Goal: Task Accomplishment & Management: Use online tool/utility

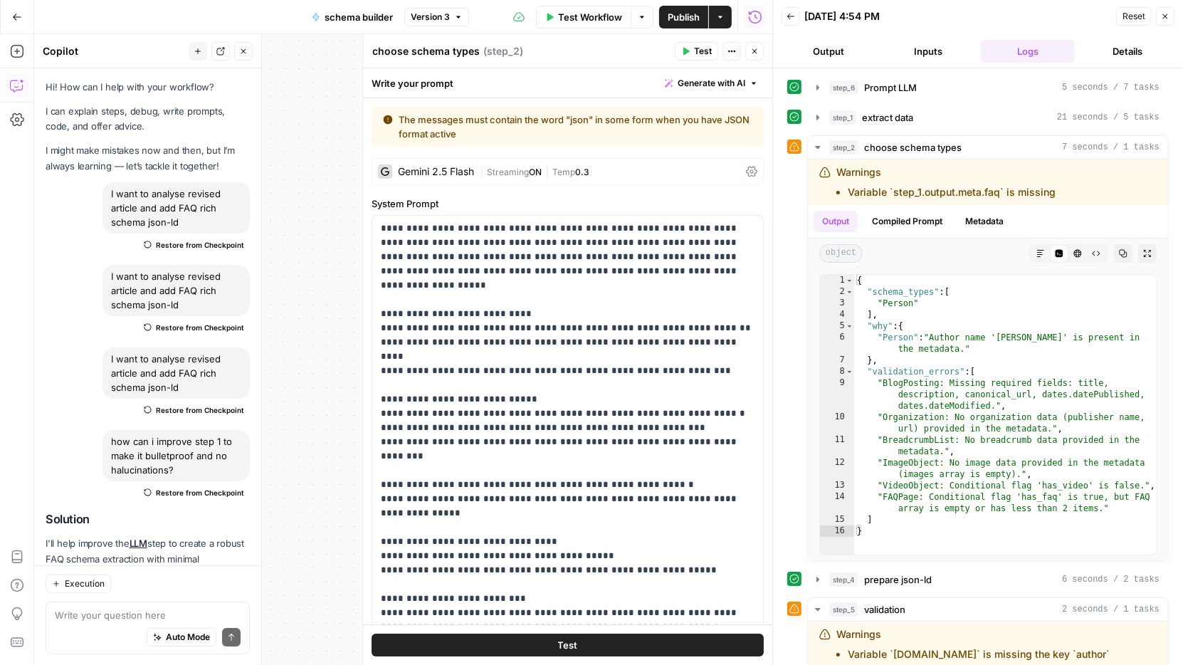
scroll to position [408, 0]
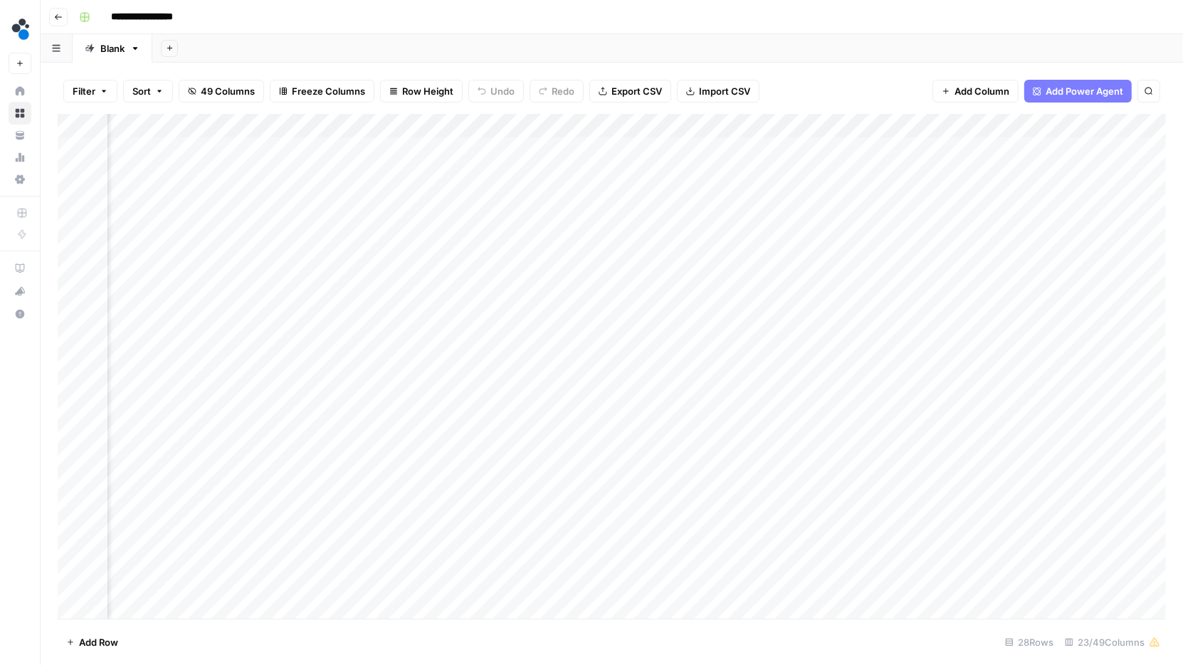
scroll to position [0, 1290]
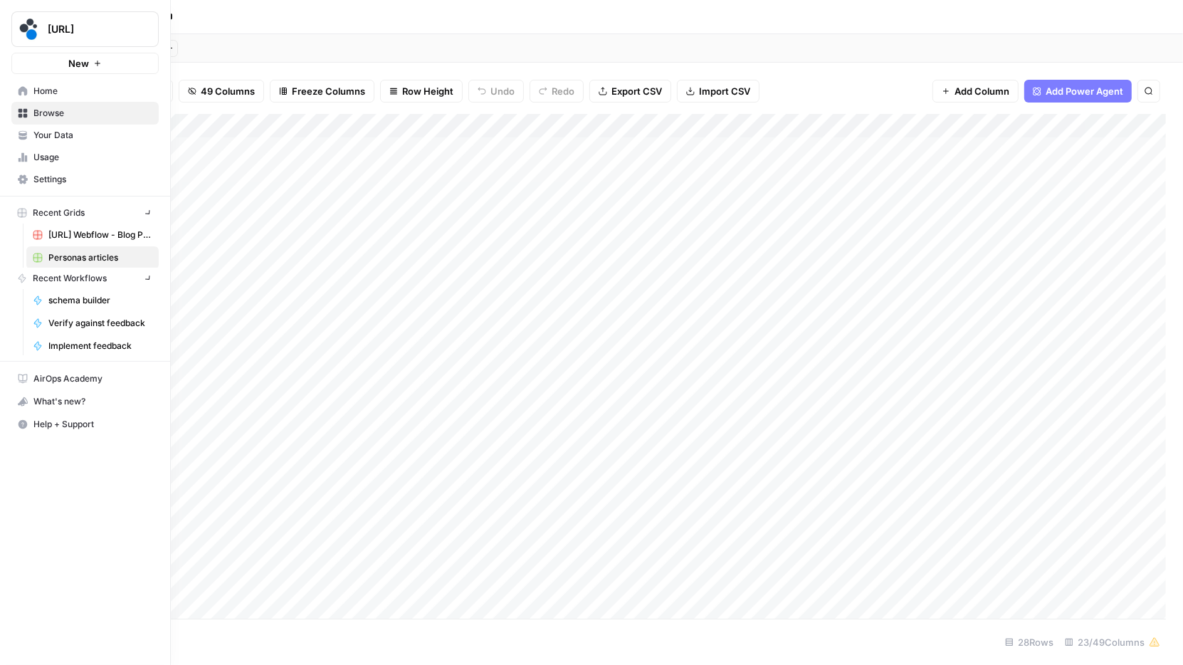
click at [33, 48] on div "spot.ai New" at bounding box center [85, 37] width 170 height 74
click at [66, 25] on span "[URL]" at bounding box center [91, 29] width 86 height 14
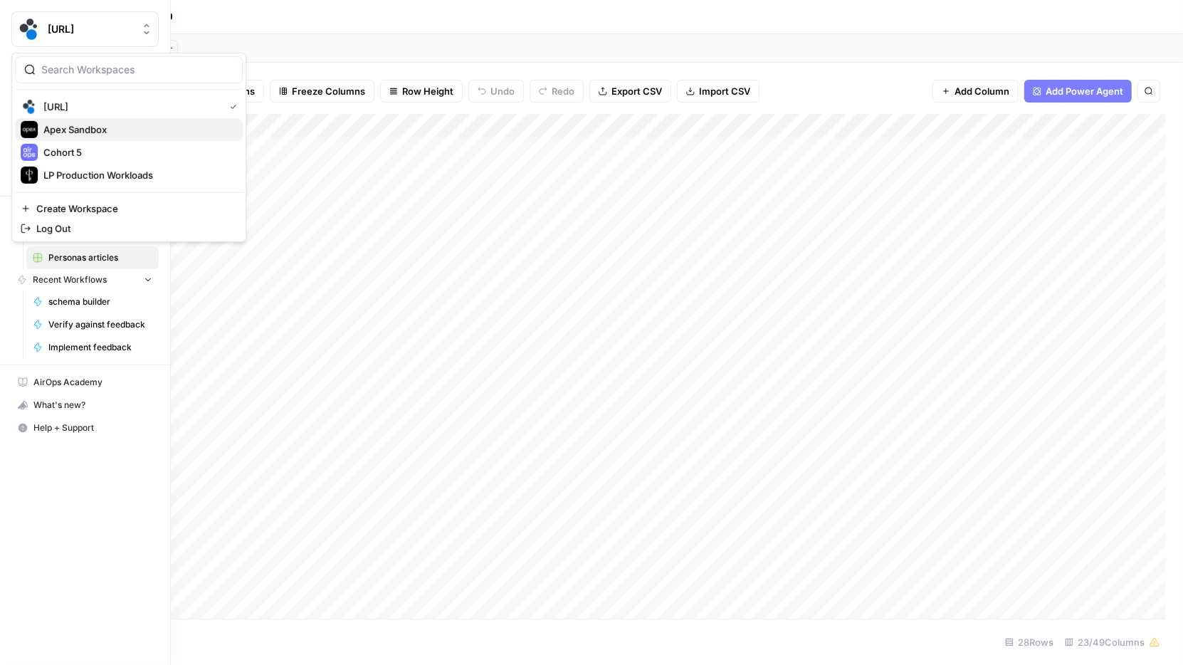
click at [73, 134] on span "Apex Sandbox" at bounding box center [137, 129] width 188 height 14
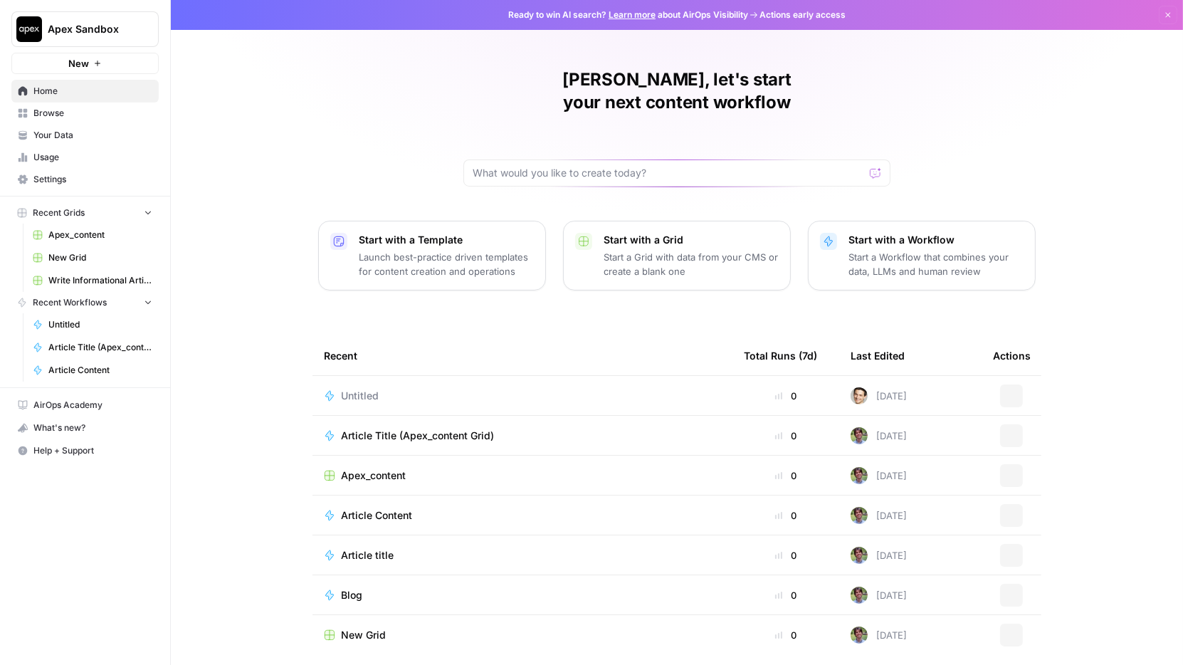
click at [108, 36] on span "Apex Sandbox" at bounding box center [91, 29] width 86 height 14
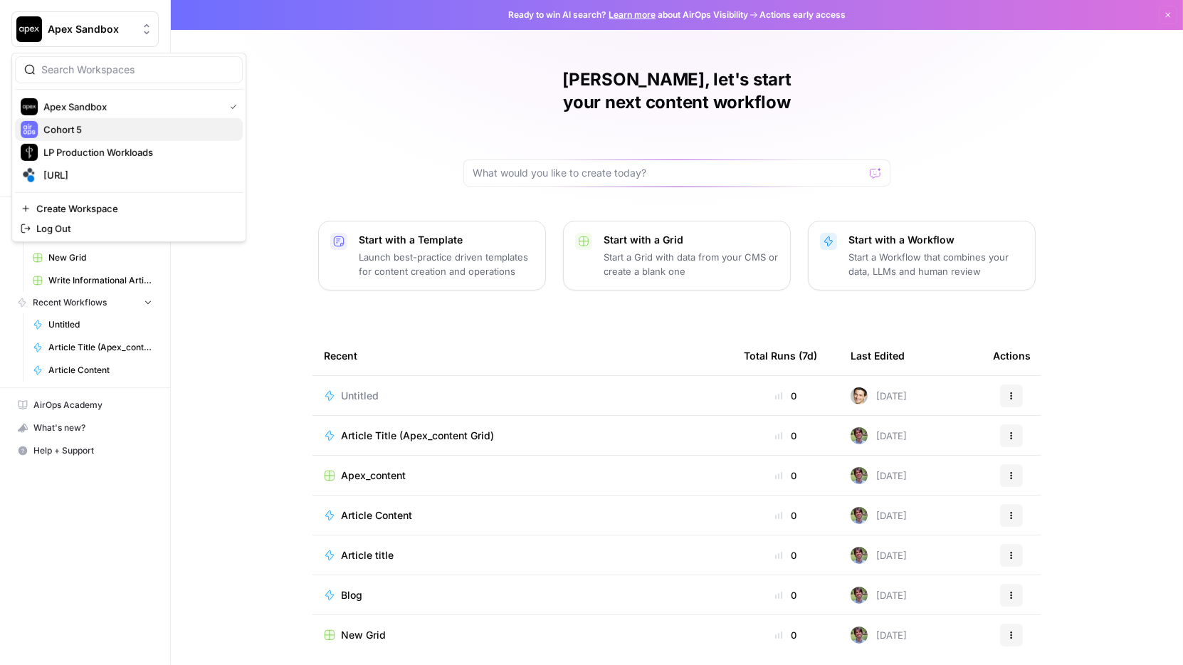
click at [106, 127] on span "Cohort 5" at bounding box center [137, 129] width 188 height 14
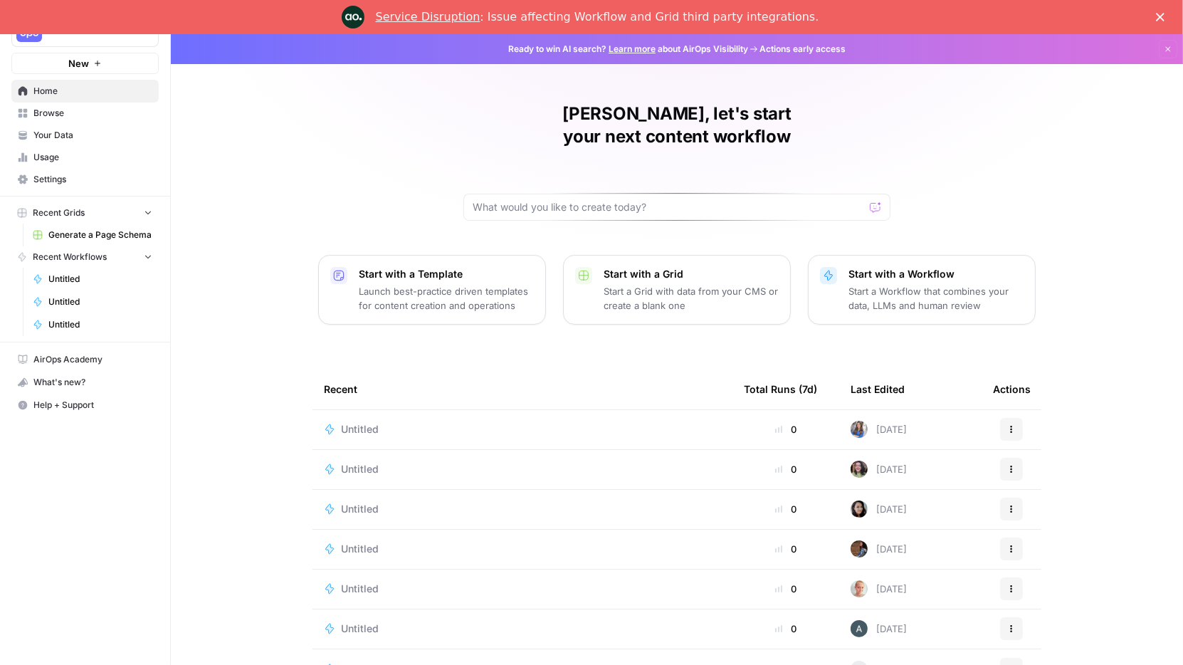
click at [94, 139] on span "Your Data" at bounding box center [92, 135] width 119 height 13
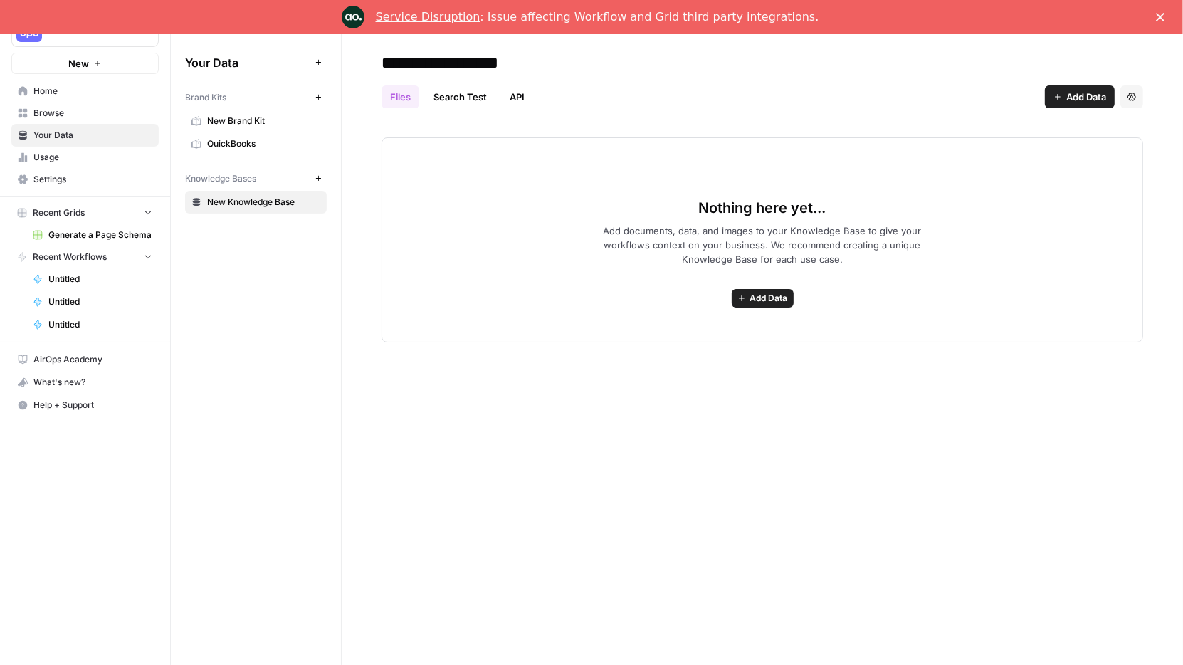
click at [264, 126] on span "New Brand Kit" at bounding box center [263, 121] width 113 height 13
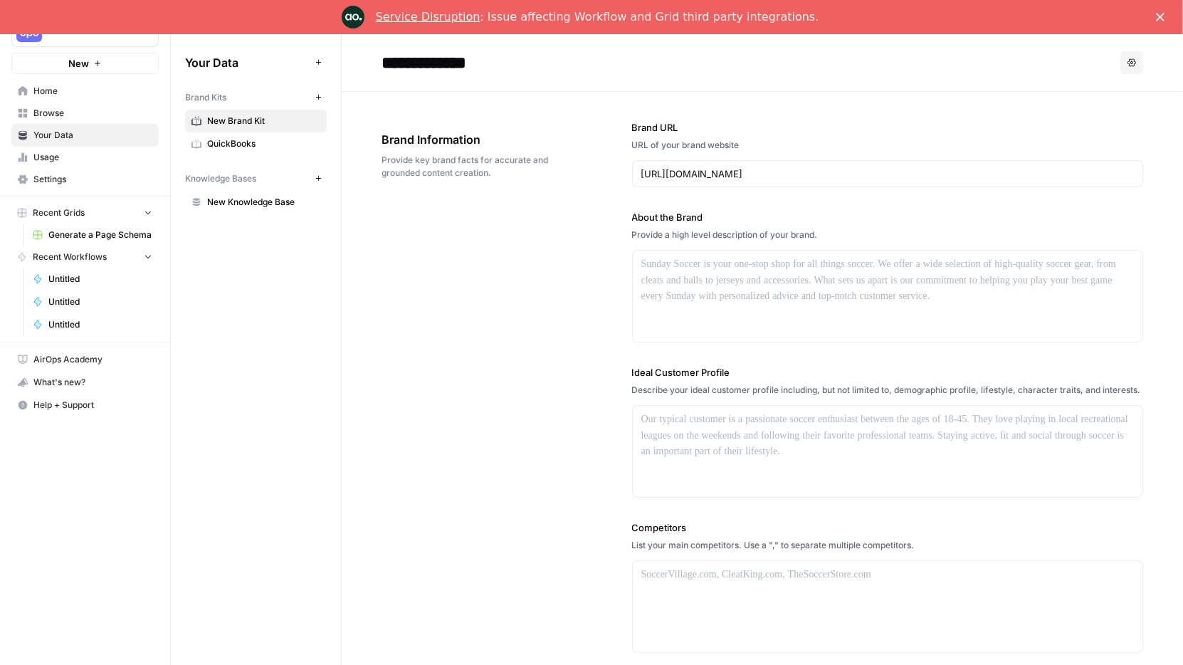
click at [248, 140] on span "QuickBooks" at bounding box center [263, 143] width 113 height 13
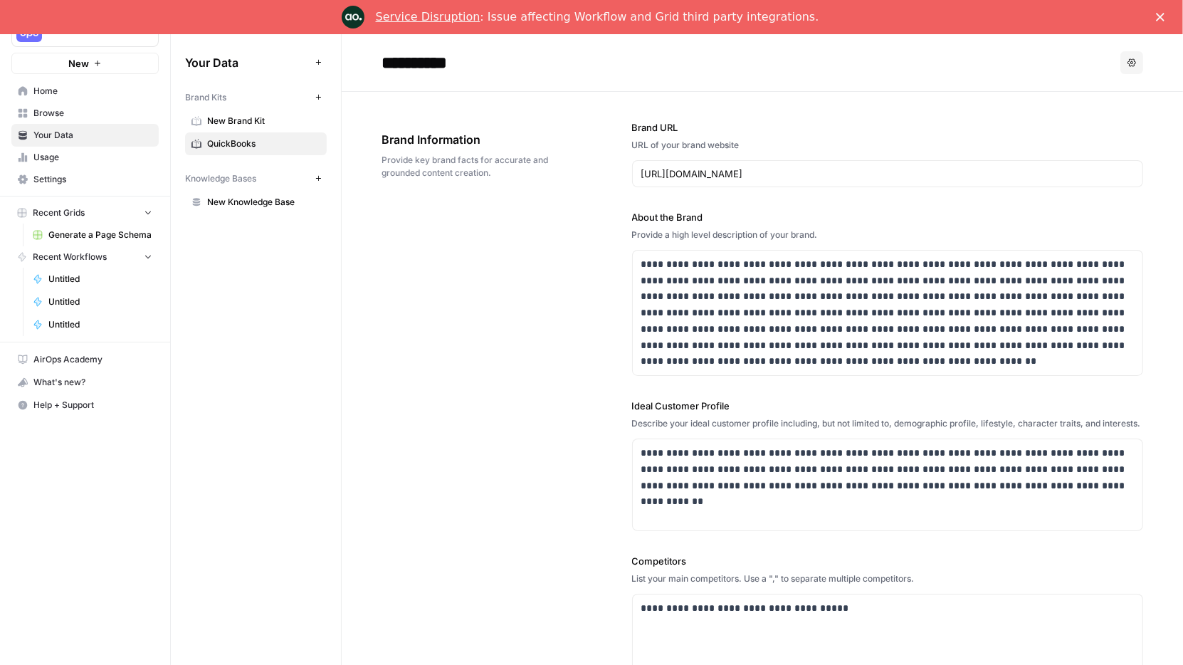
click at [84, 120] on link "Browse" at bounding box center [84, 113] width 147 height 23
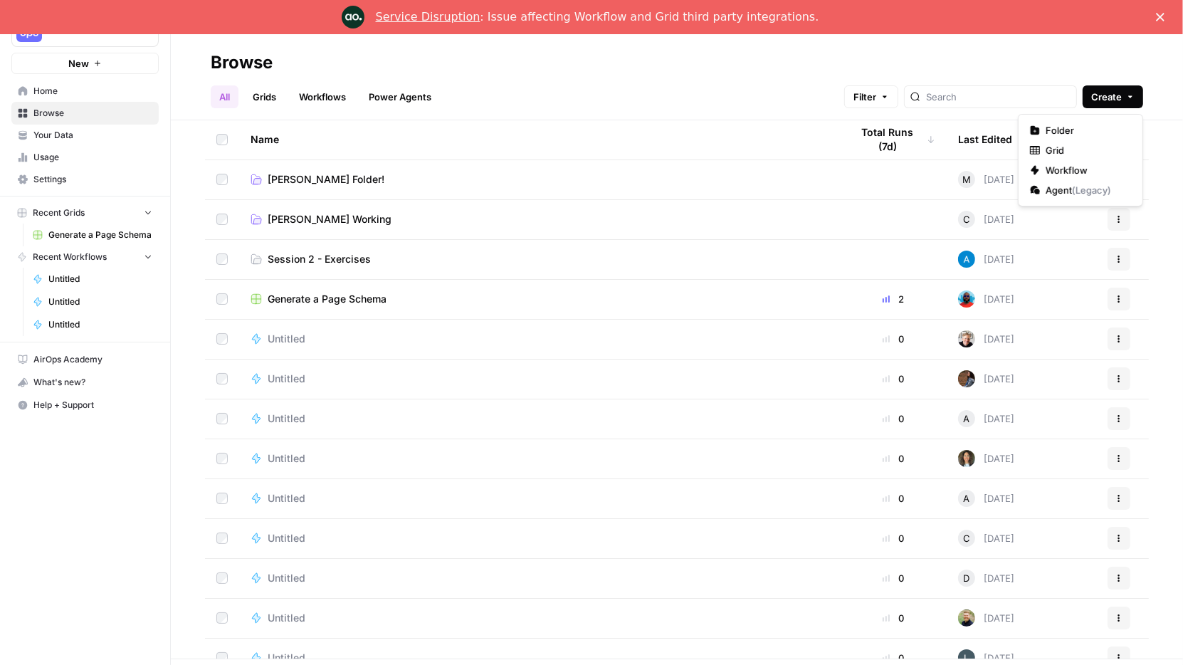
click at [1136, 92] on button "Create" at bounding box center [1113, 96] width 61 height 23
click at [1094, 127] on span "Folder" at bounding box center [1086, 130] width 80 height 14
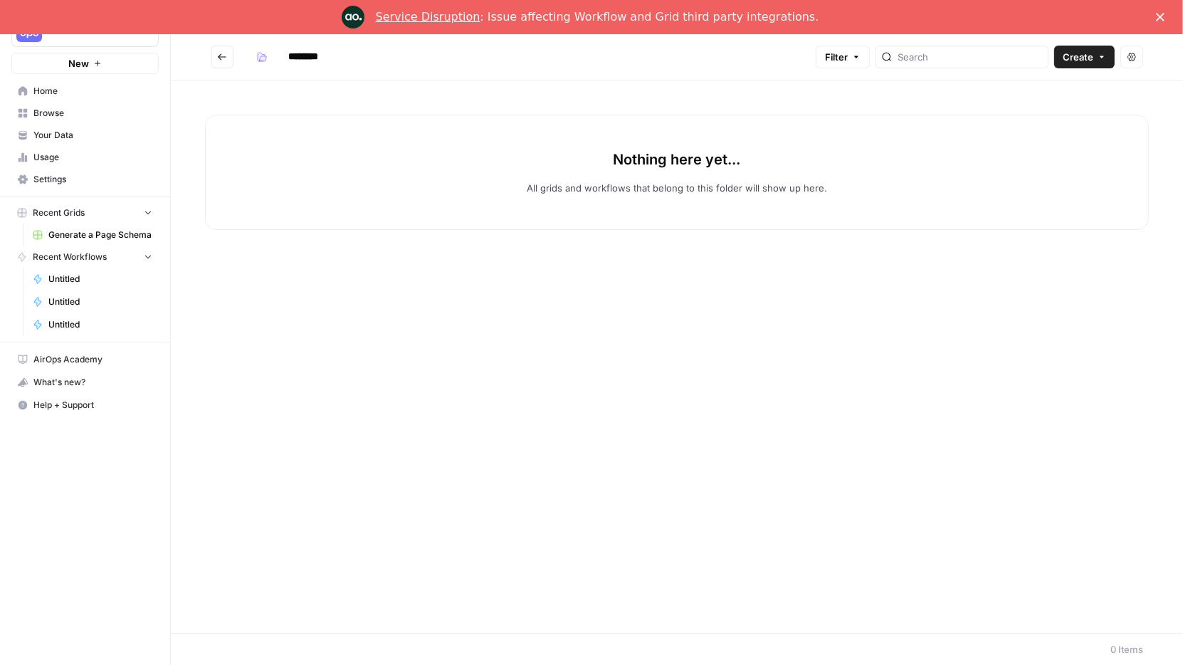
click at [303, 51] on input "********" at bounding box center [322, 57] width 80 height 23
type input "******"
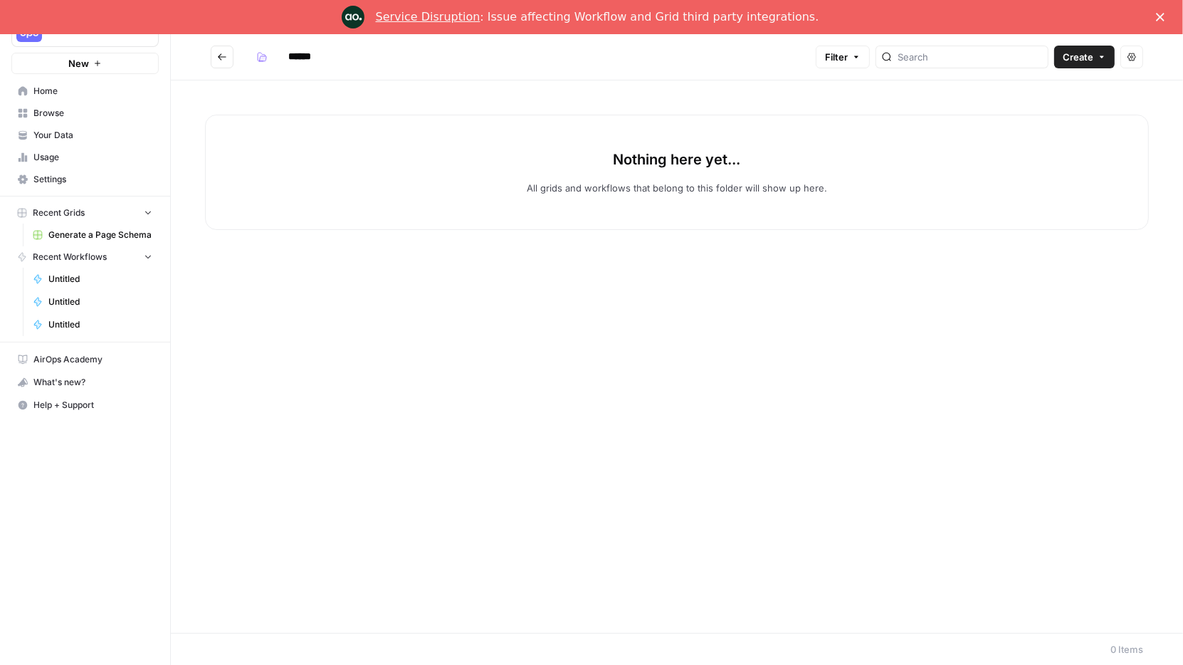
click at [419, 61] on h2 "******" at bounding box center [511, 57] width 600 height 23
click at [387, 116] on div "Nothing here yet... All grids and workflows that belong to this folder will sho…" at bounding box center [677, 172] width 944 height 115
click at [469, 152] on div "Nothing here yet... All grids and workflows that belong to this folder will sho…" at bounding box center [677, 172] width 944 height 115
click at [1089, 56] on span "Create" at bounding box center [1078, 57] width 31 height 14
click at [909, 292] on div "Nothing here yet... All grids and workflows that belong to this folder will sho…" at bounding box center [677, 356] width 1012 height 553
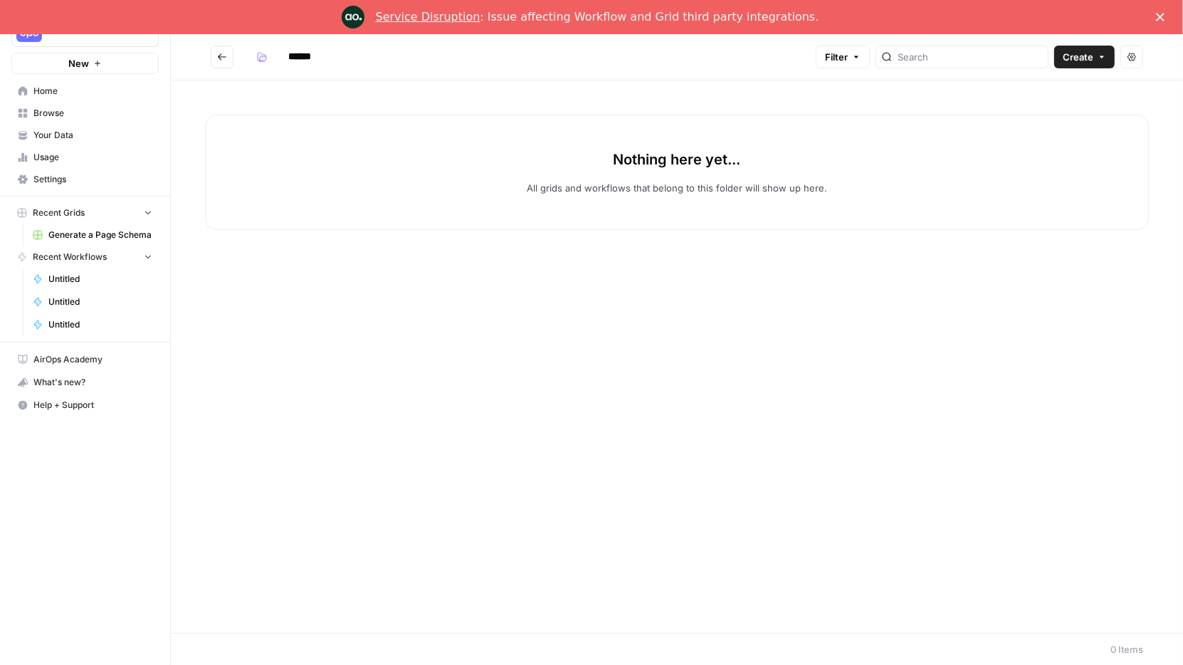
click at [59, 94] on span "Home" at bounding box center [92, 91] width 119 height 13
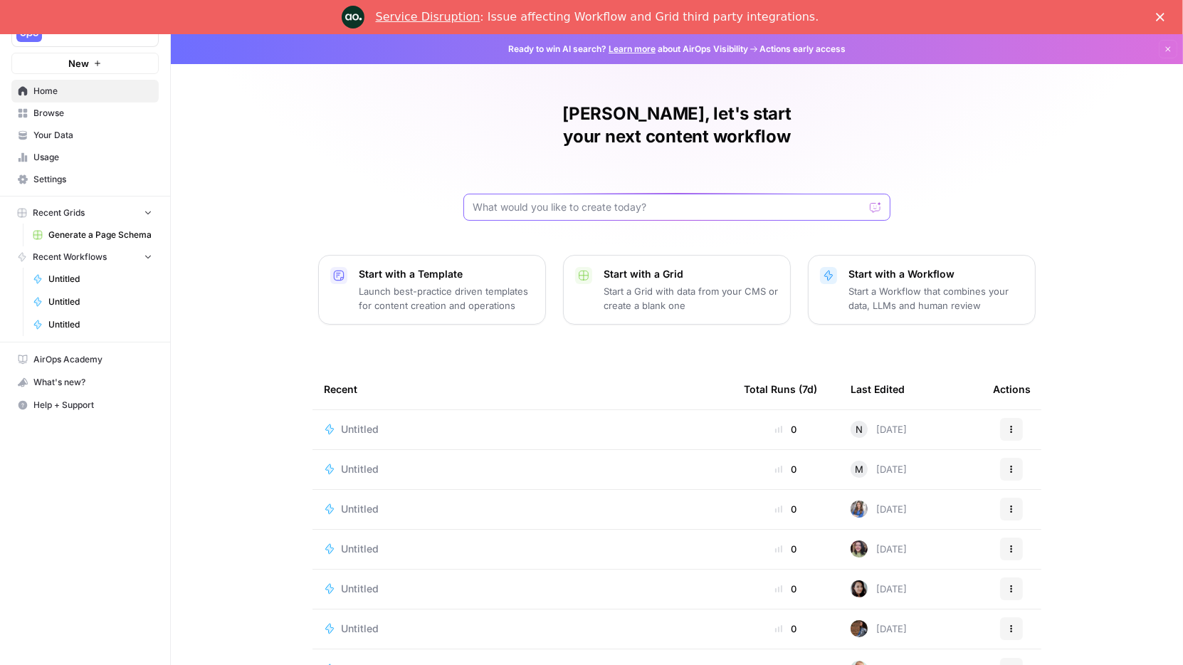
click at [650, 200] on input "text" at bounding box center [669, 207] width 392 height 14
click at [1155, 16] on div "Service Disruption : Issue affecting Workflow and Grid third party integrations." at bounding box center [591, 17] width 1183 height 23
click at [1160, 16] on polygon "Close" at bounding box center [1160, 17] width 9 height 9
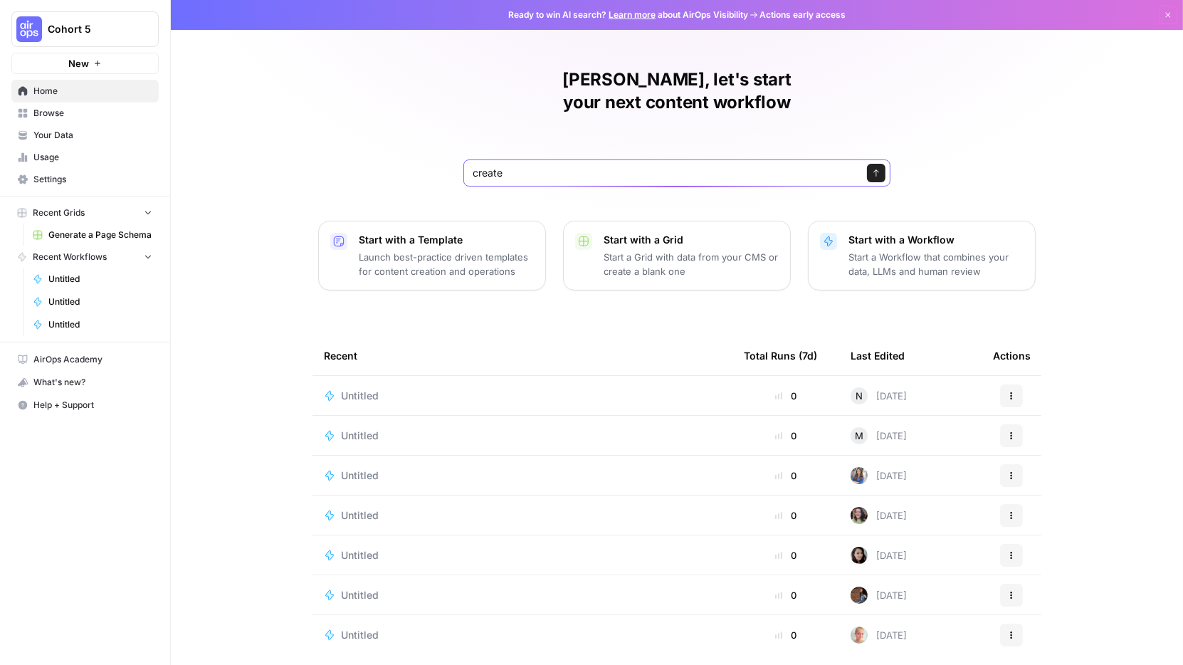
click at [759, 166] on input "create" at bounding box center [663, 173] width 380 height 14
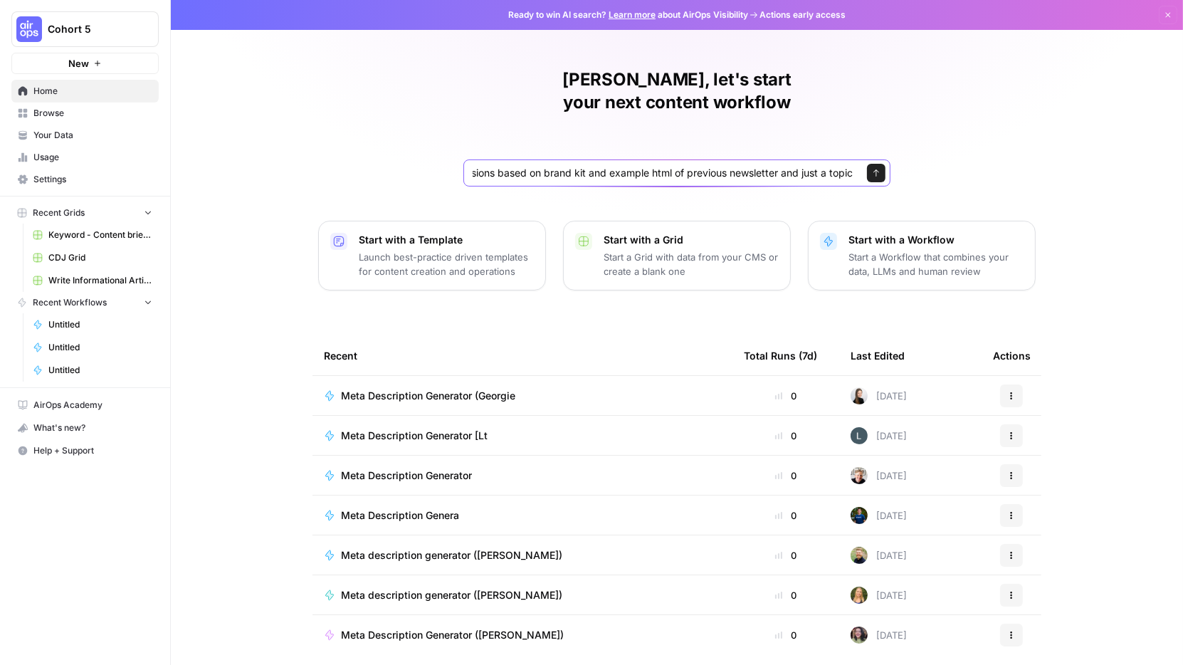
scroll to position [0, 281]
type input "create a workflow which generates html newsletter a/b versions based on brand k…"
click at [874, 164] on button "Send" at bounding box center [876, 173] width 19 height 19
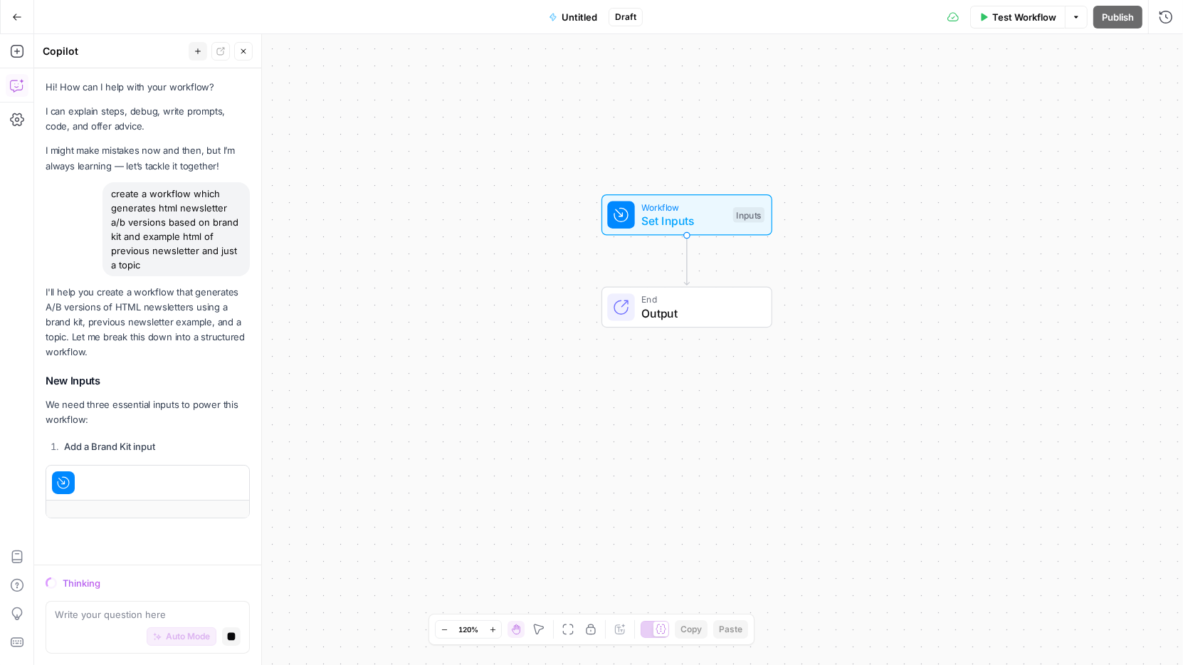
drag, startPoint x: 822, startPoint y: 220, endPoint x: 966, endPoint y: 109, distance: 182.3
click at [966, 109] on div "Workflow Set Inputs Inputs End Output" at bounding box center [608, 349] width 1149 height 631
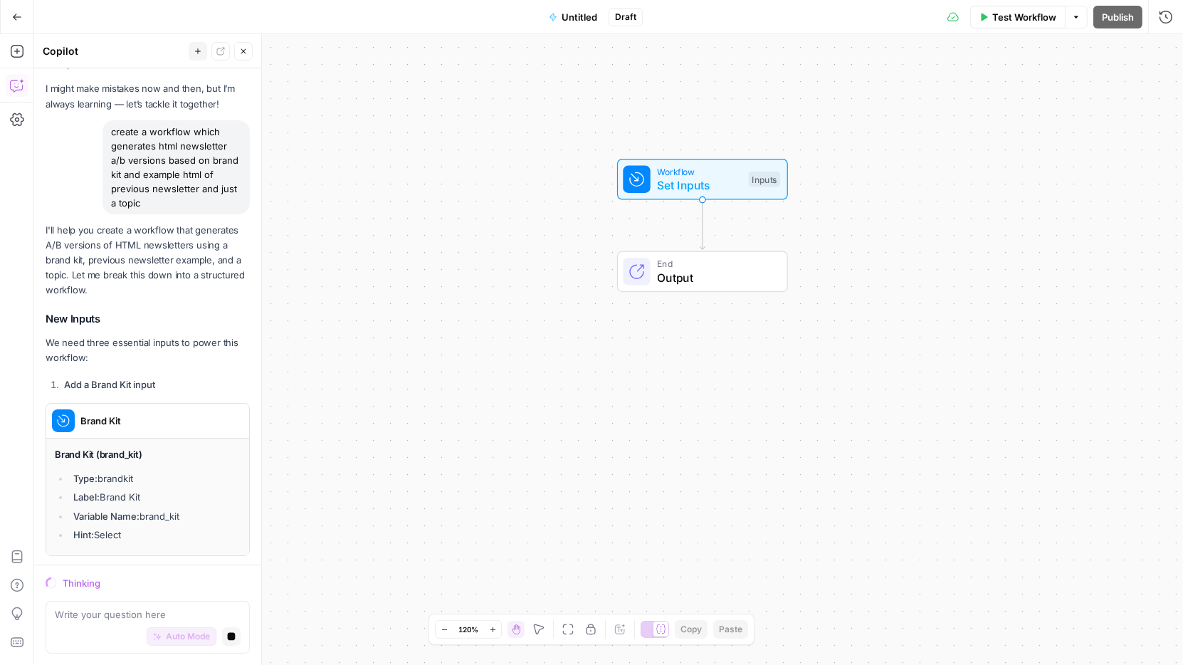
drag, startPoint x: 964, startPoint y: 135, endPoint x: 849, endPoint y: 182, distance: 124.8
click at [849, 182] on div "Workflow Set Inputs Inputs End Output" at bounding box center [608, 349] width 1149 height 631
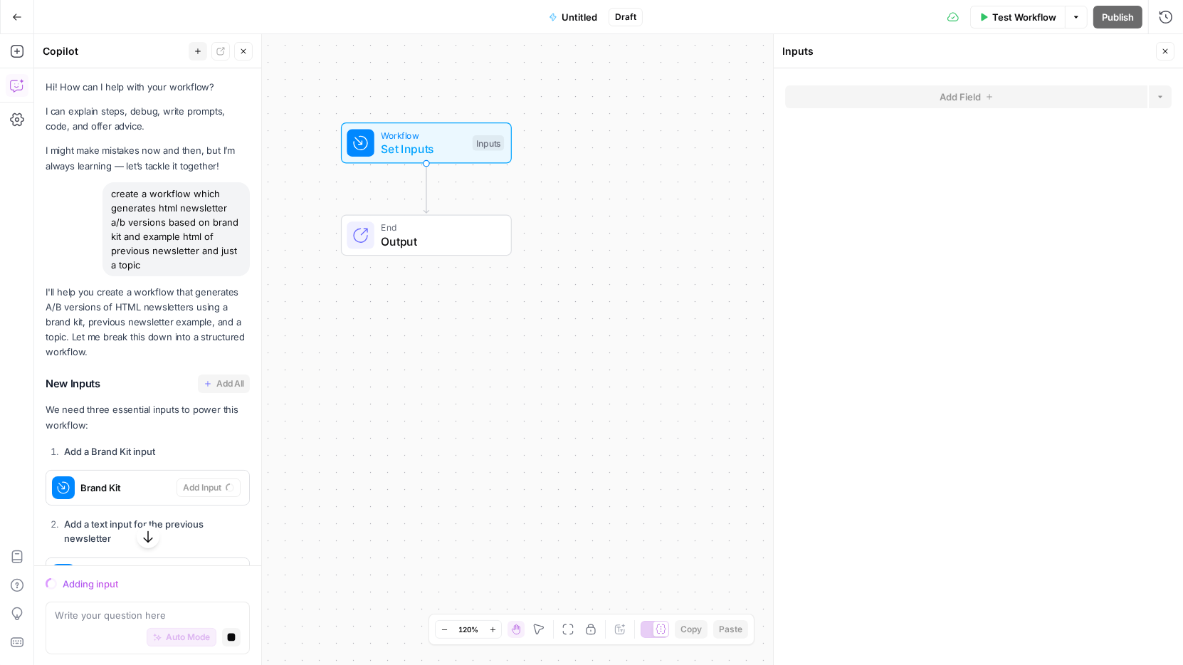
drag, startPoint x: 483, startPoint y: 328, endPoint x: 239, endPoint y: 296, distance: 246.9
click at [239, 296] on body "Cohort 5 New Home Browse Your Data Usage Settings Recent Grids Keyword - Conten…" at bounding box center [591, 332] width 1183 height 665
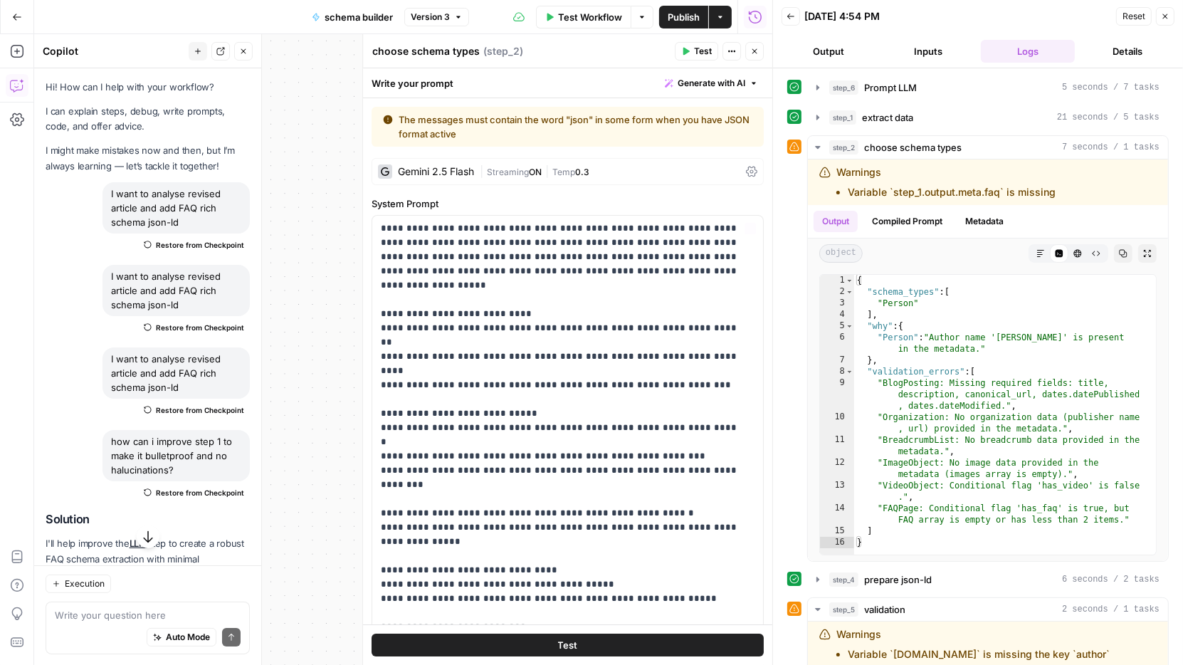
scroll to position [408, 0]
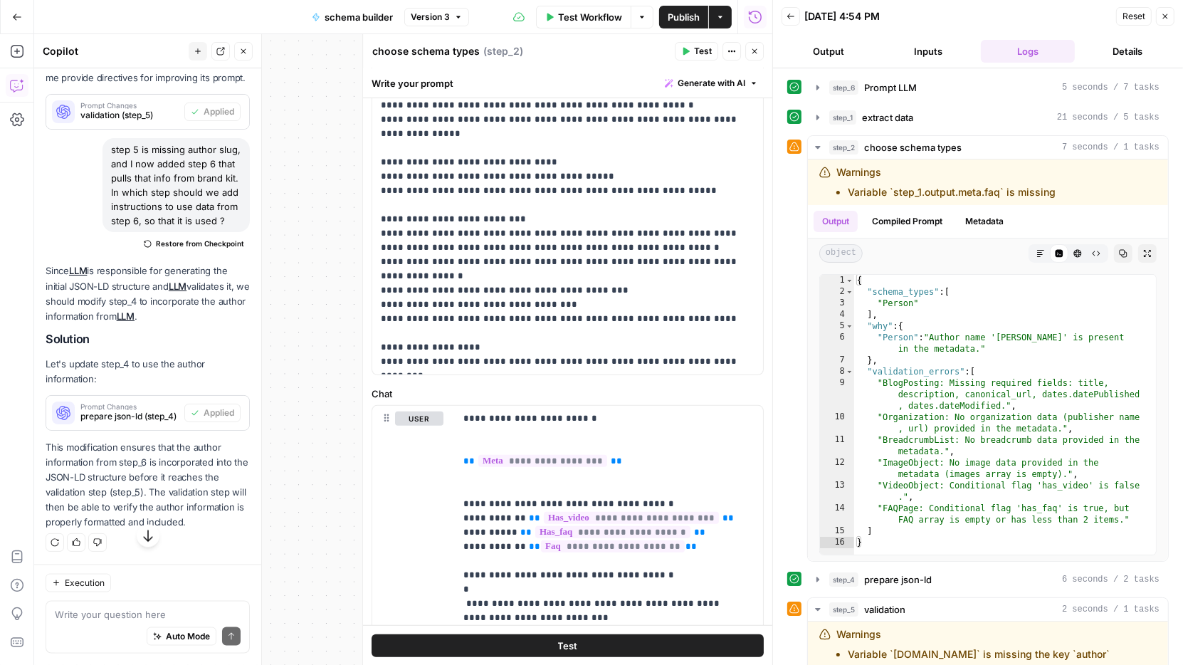
click at [676, 13] on span "Publish" at bounding box center [684, 17] width 32 height 14
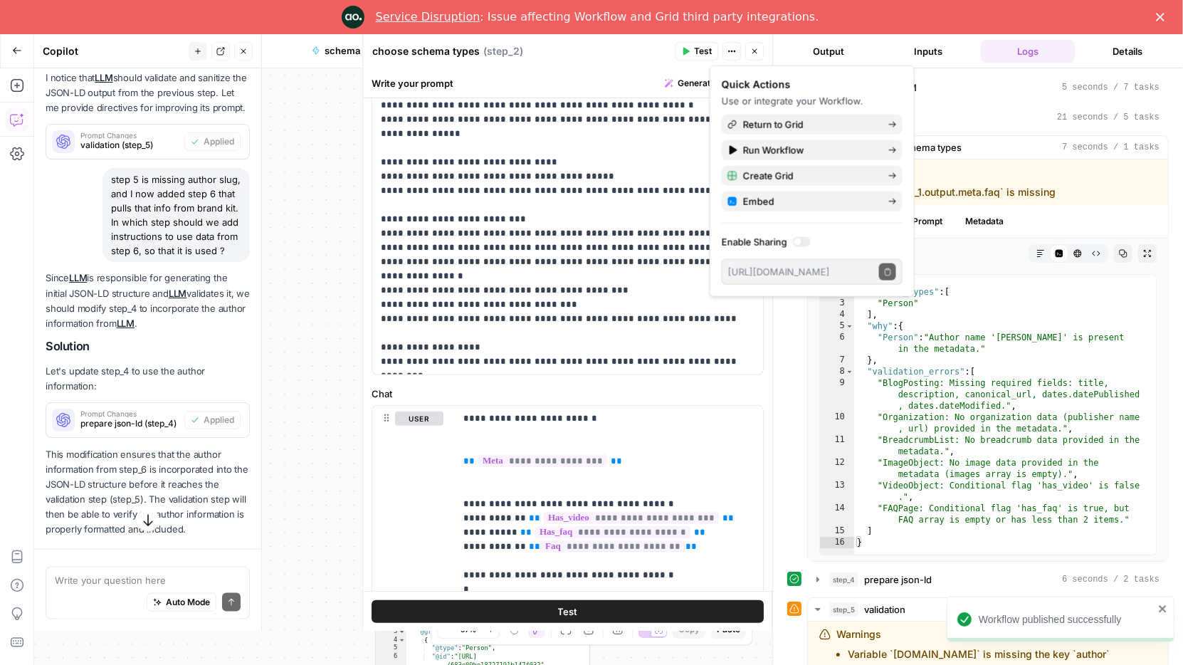
scroll to position [2040, 0]
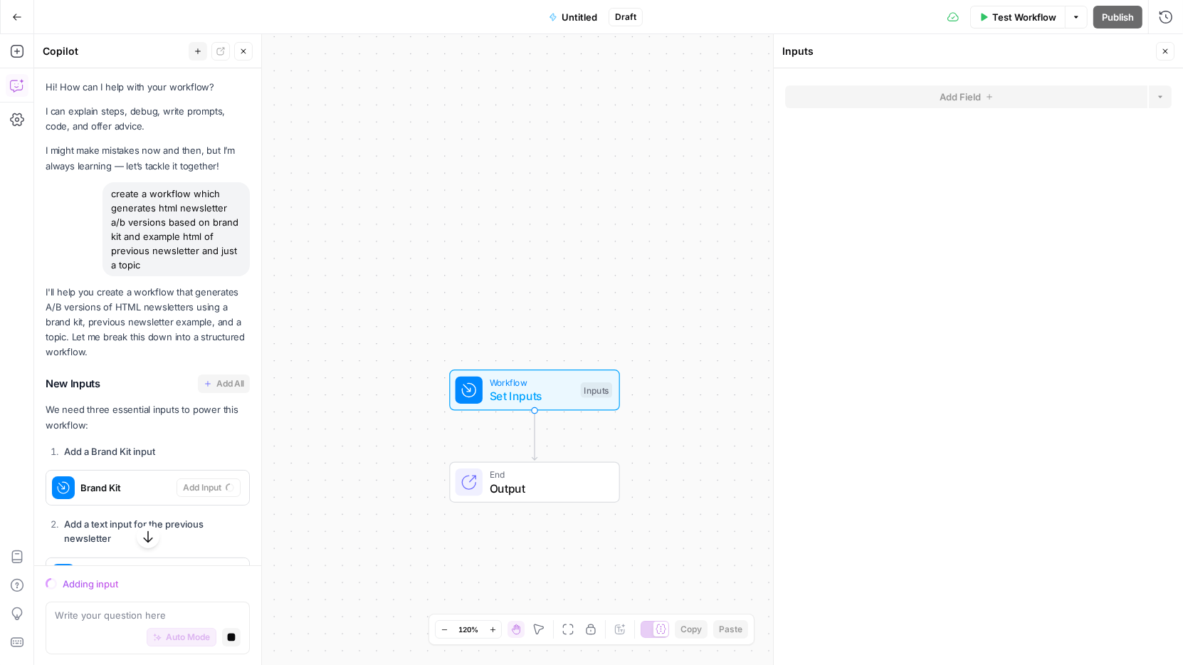
click at [16, 17] on icon "button" at bounding box center [17, 17] width 10 height 10
